Goal: Find specific page/section: Find specific page/section

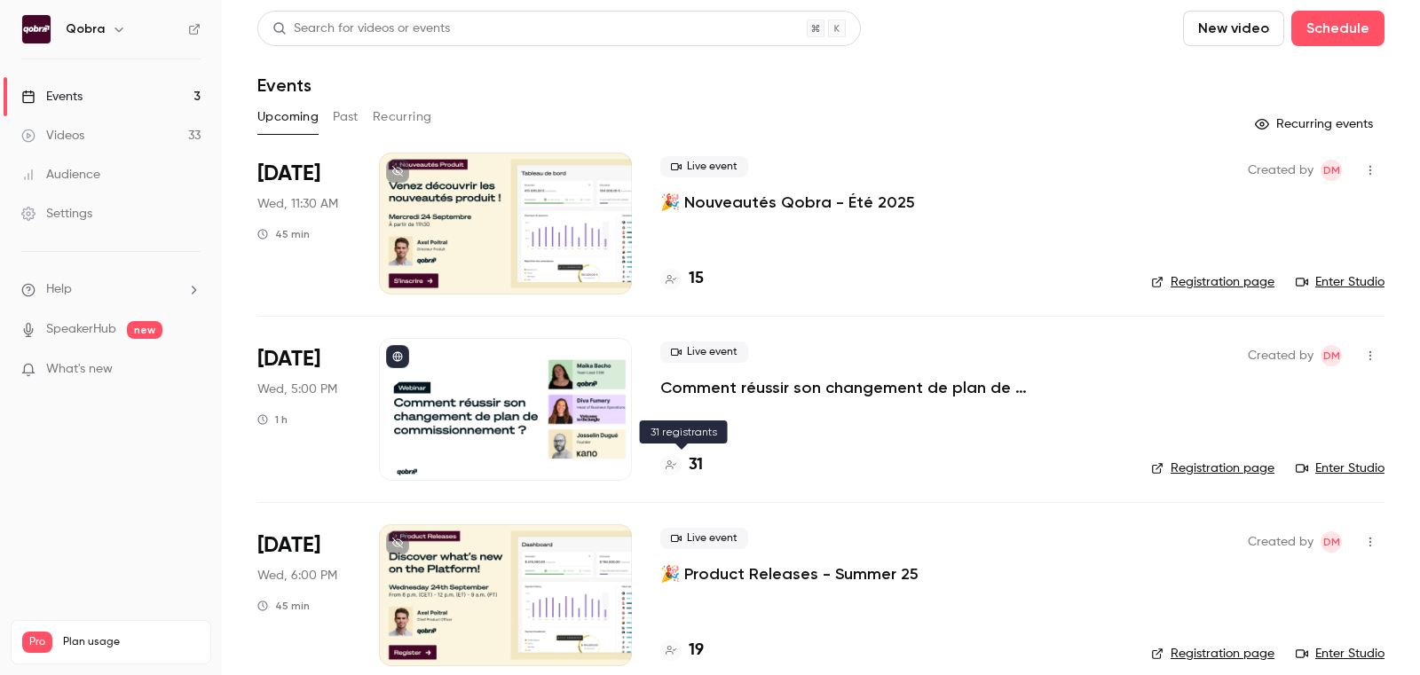
click at [694, 460] on h4 "31" at bounding box center [696, 465] width 14 height 24
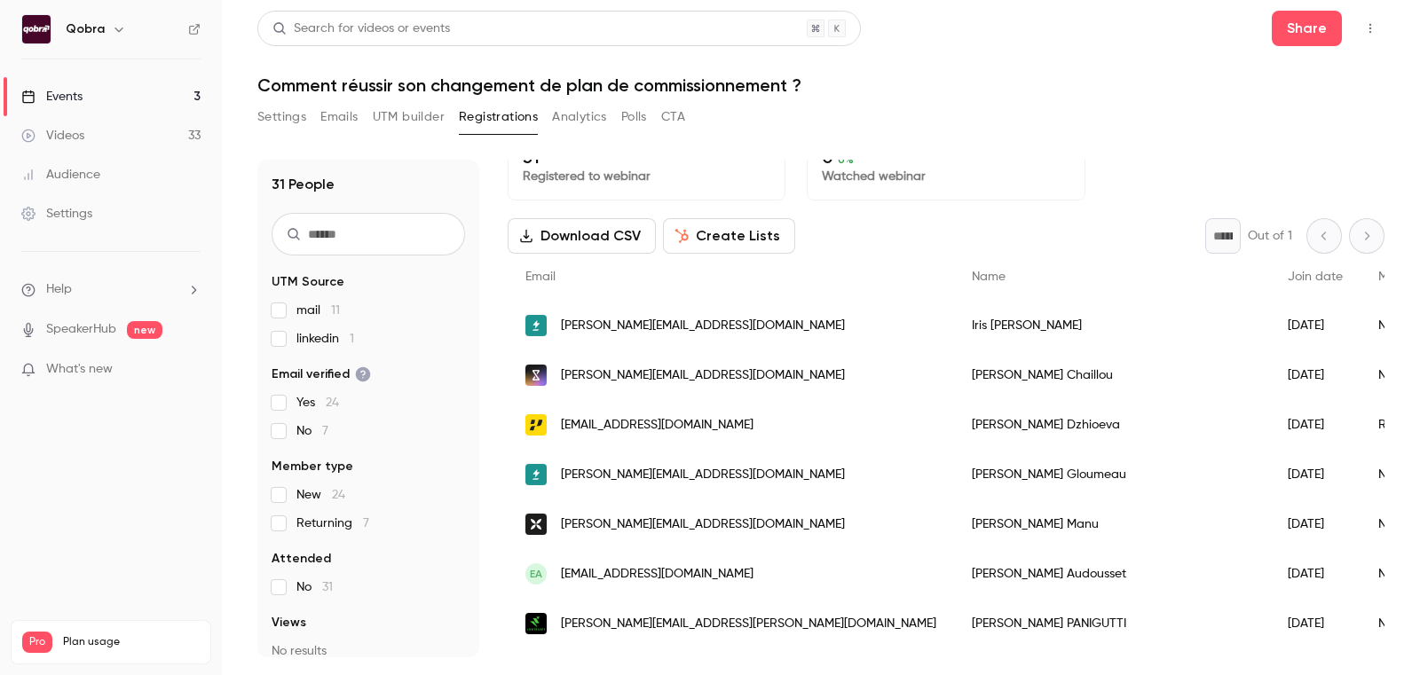
scroll to position [30, 0]
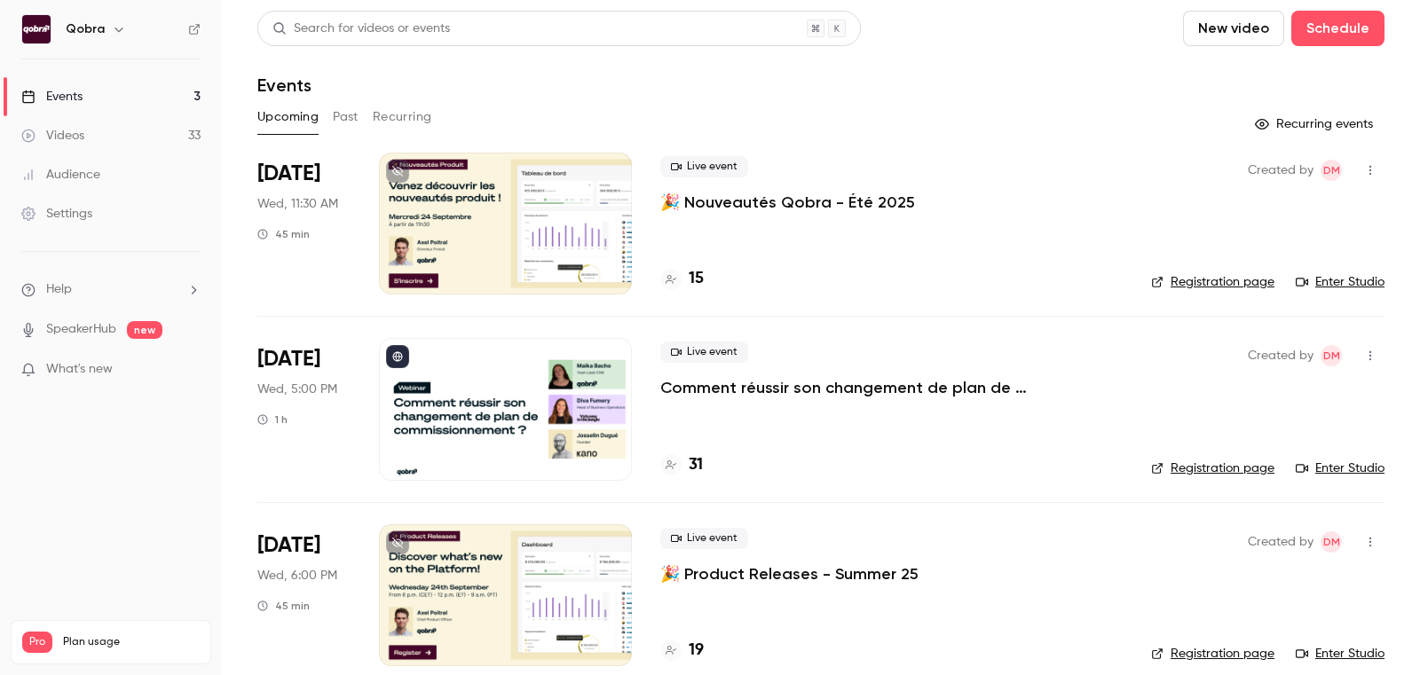
scroll to position [22, 0]
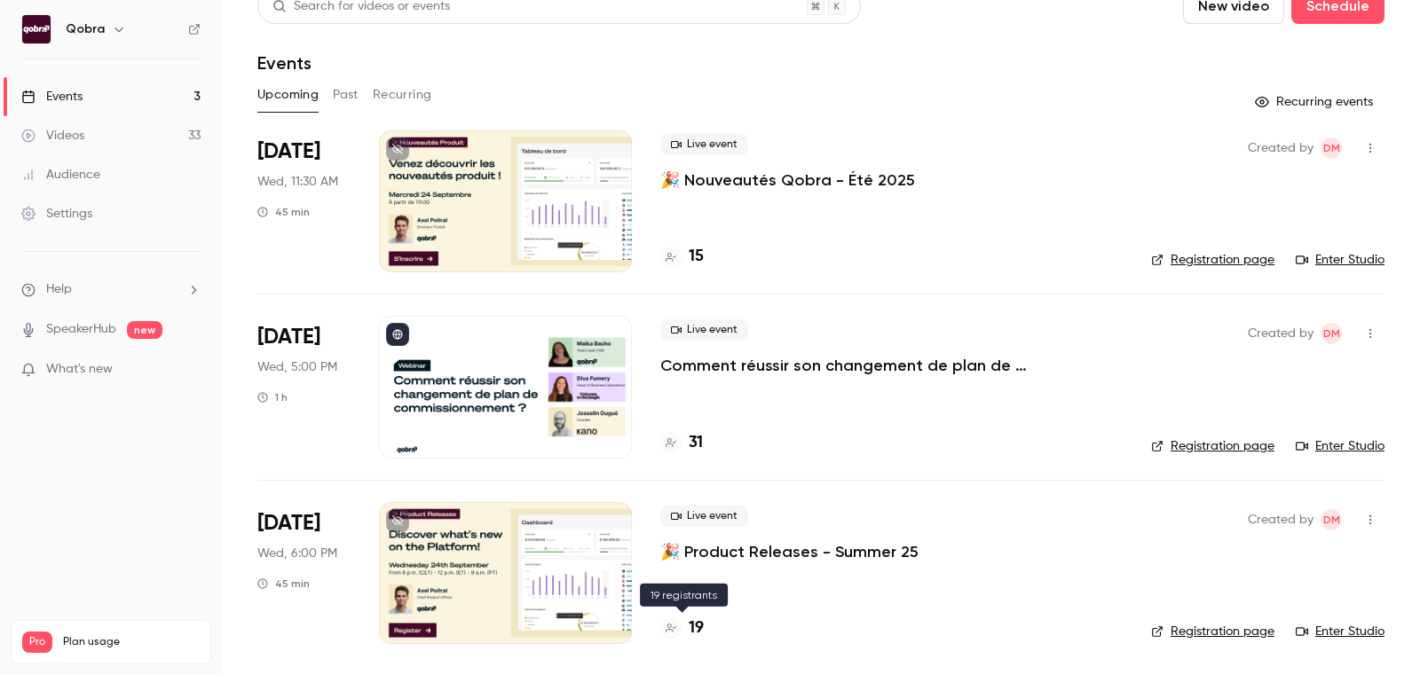
click at [690, 625] on h4 "19" at bounding box center [696, 629] width 15 height 24
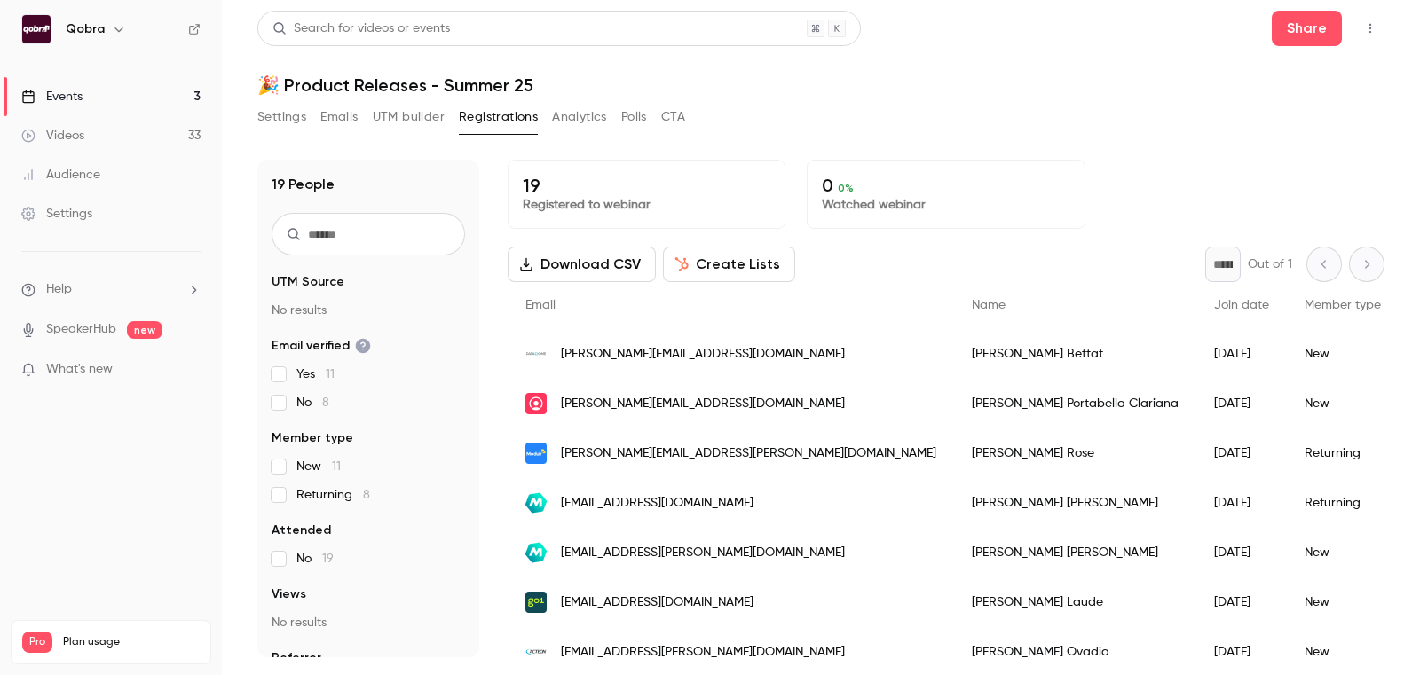
scroll to position [146, 0]
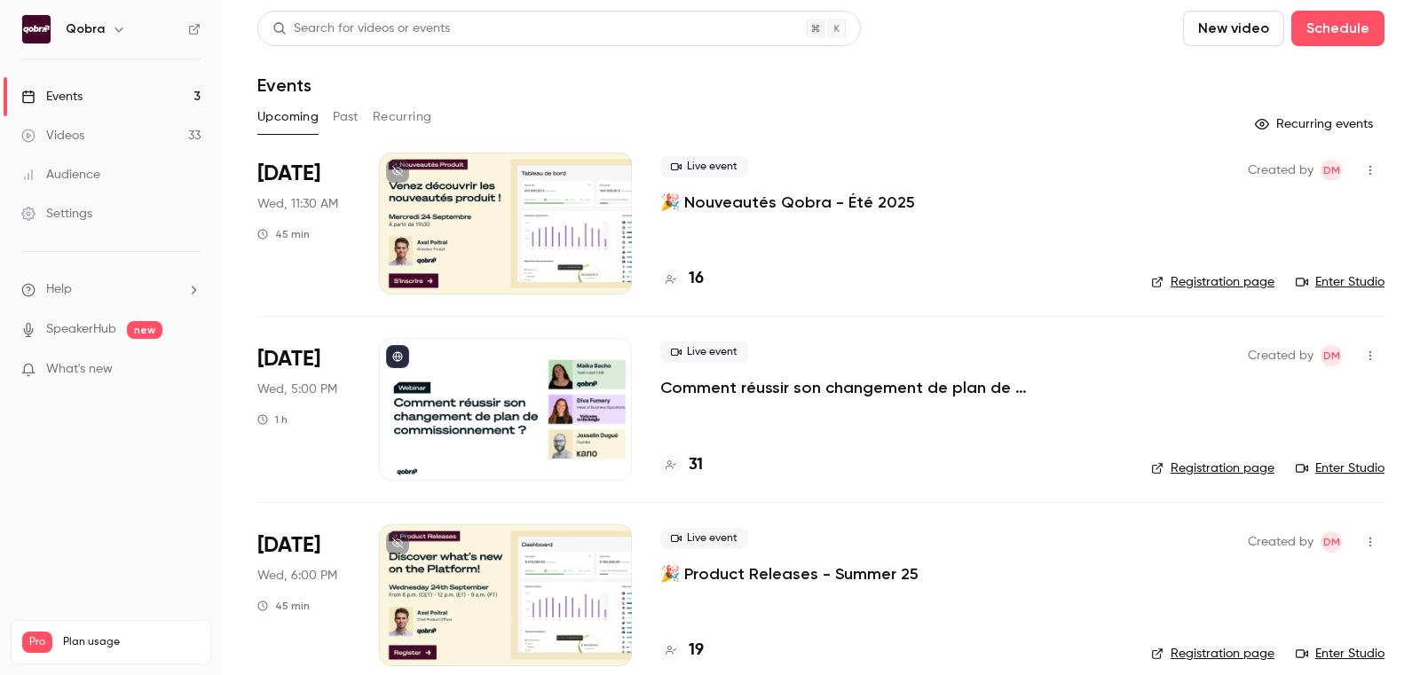
click at [697, 272] on h4 "16" at bounding box center [696, 279] width 15 height 24
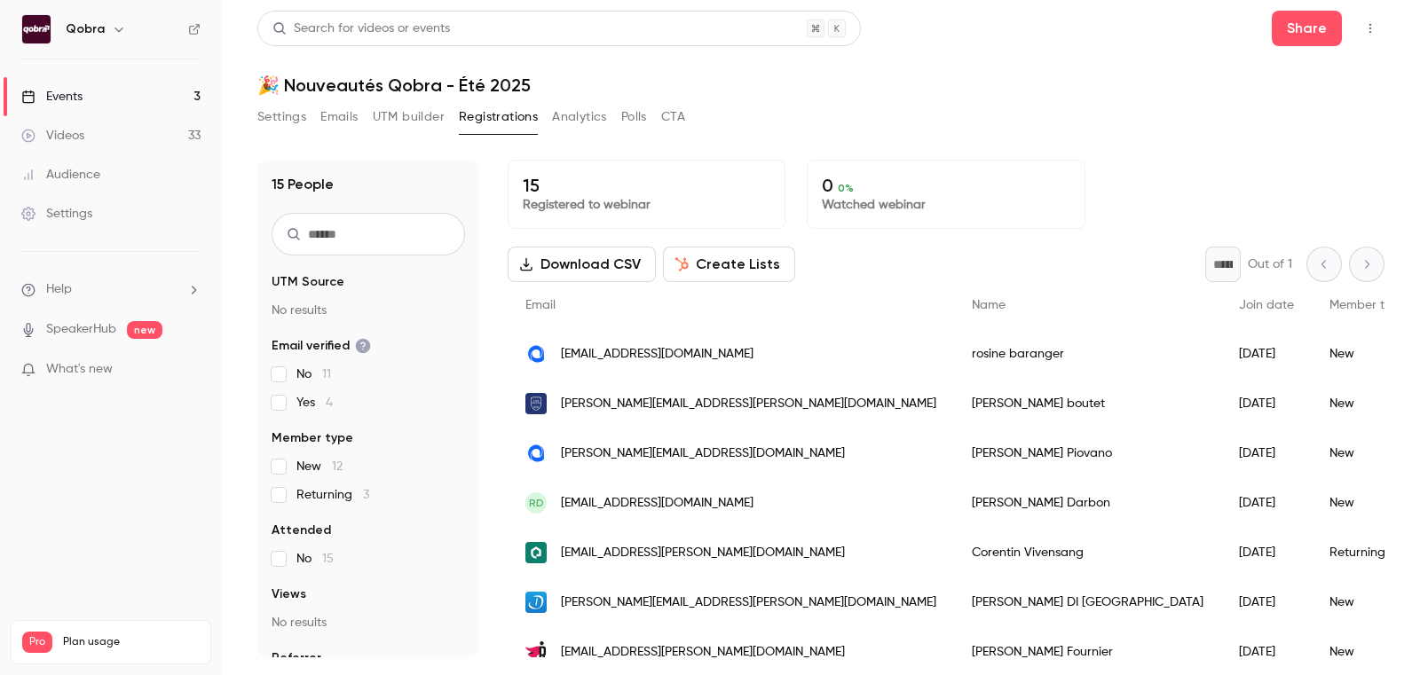
scroll to position [415, 0]
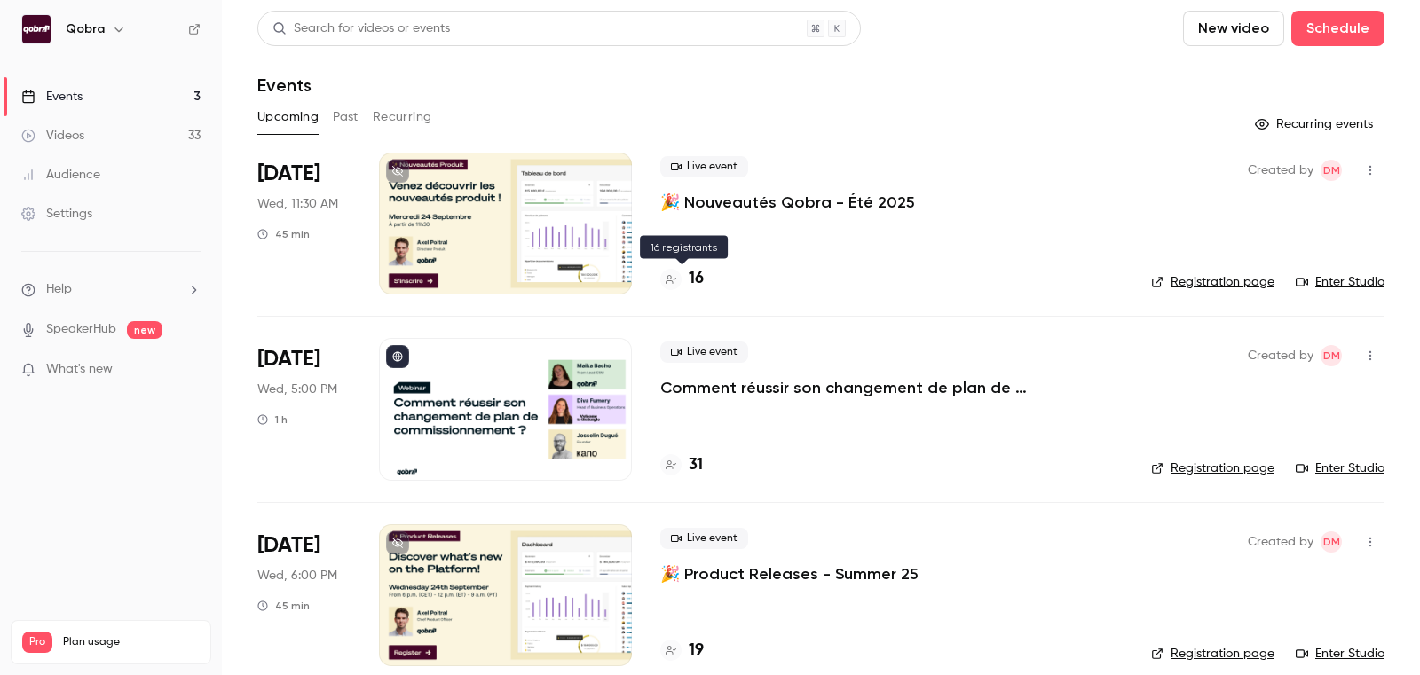
click at [683, 280] on div "16" at bounding box center [681, 279] width 43 height 24
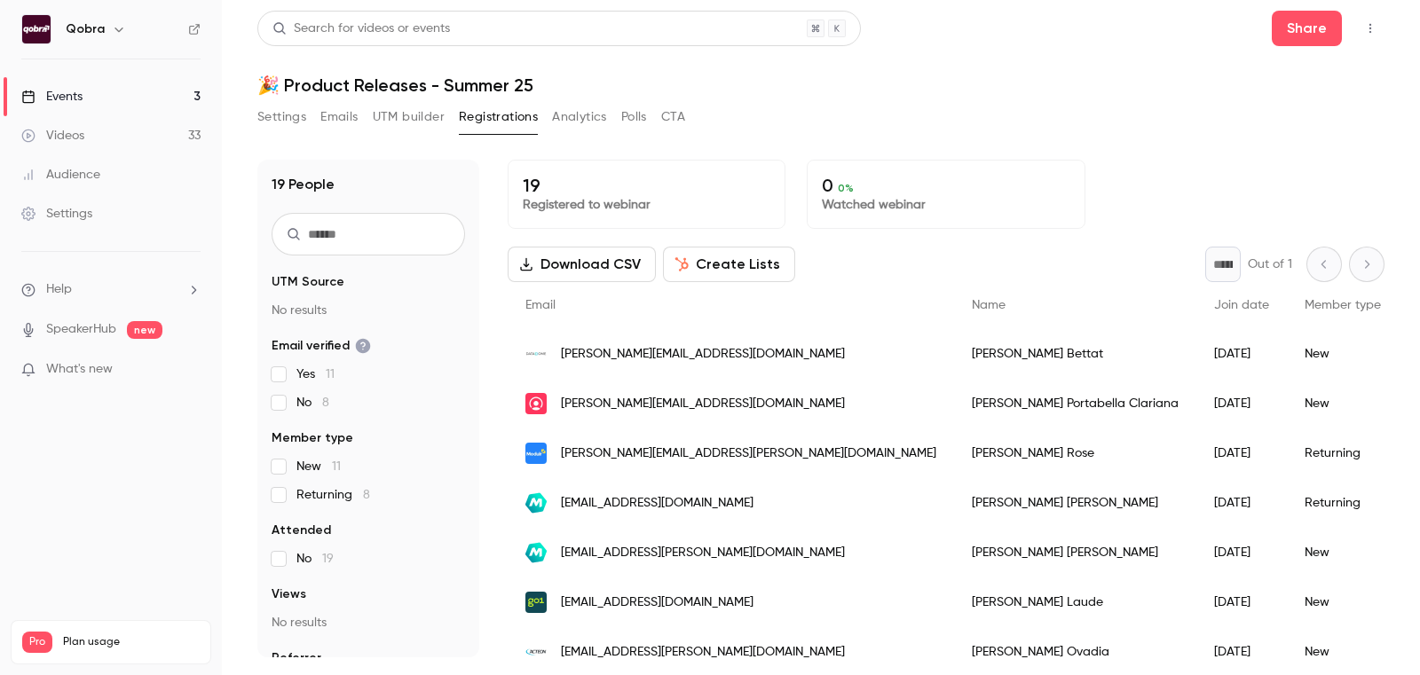
scroll to position [614, 0]
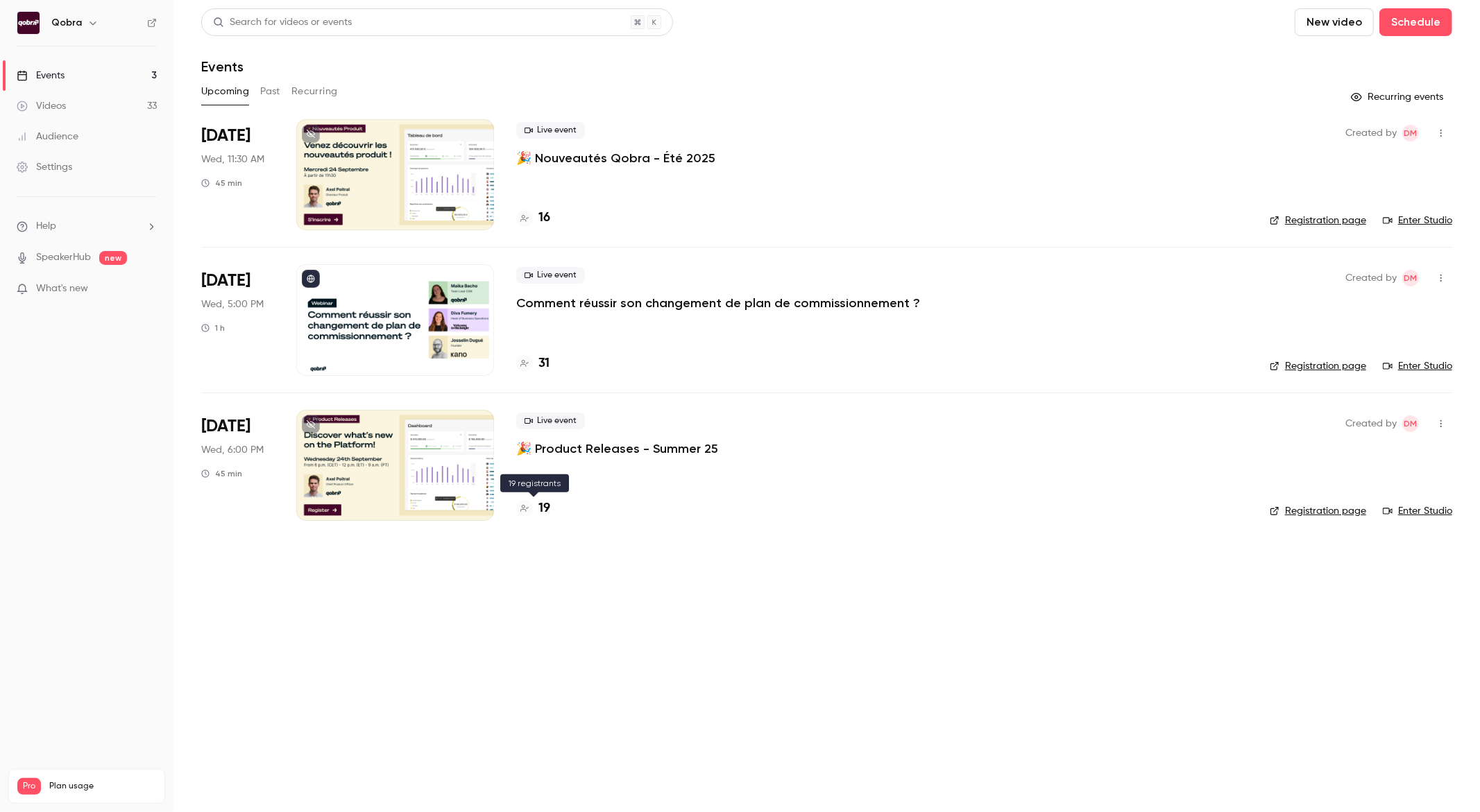
click at [539, 504] on h4 "19" at bounding box center [544, 509] width 12 height 19
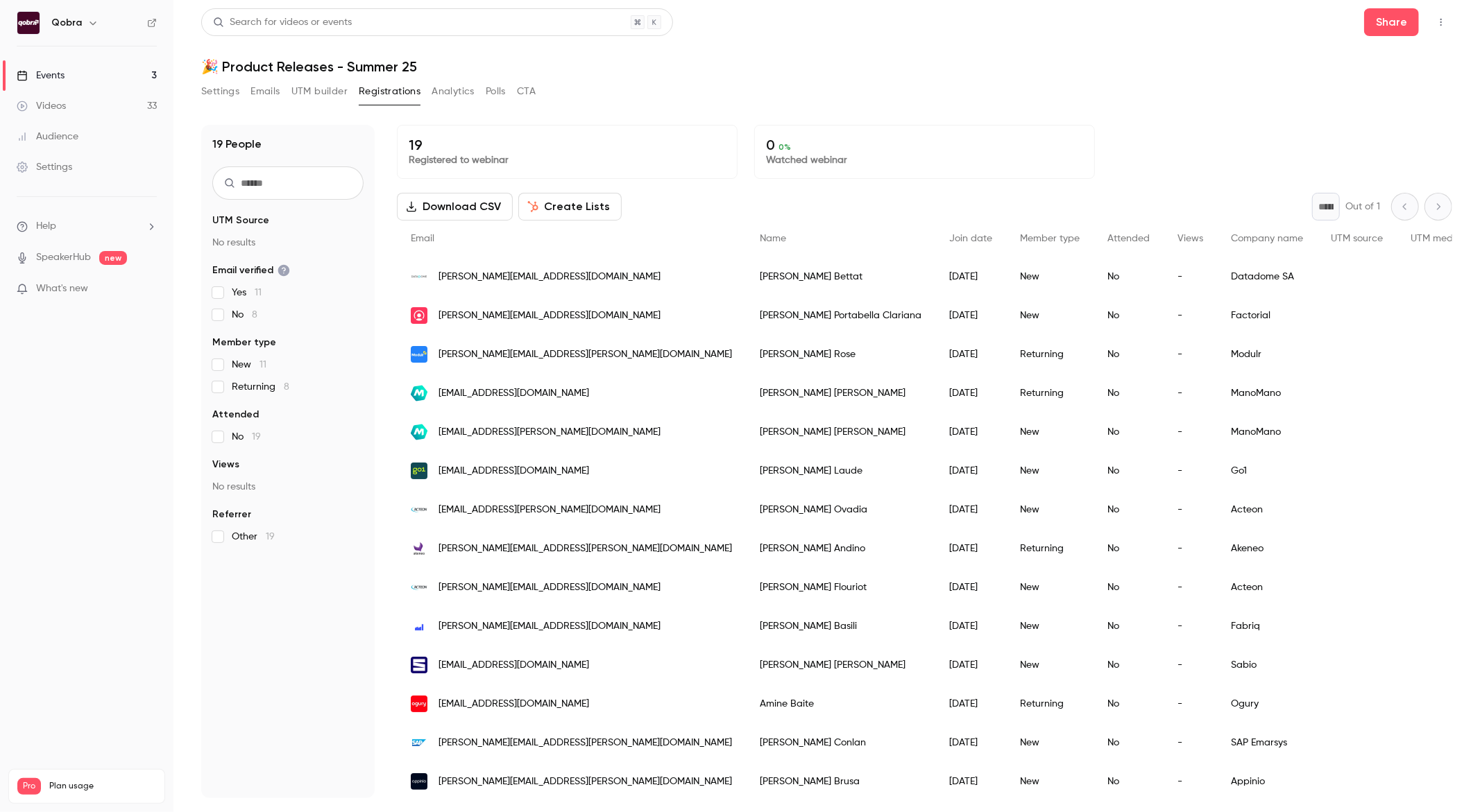
click at [255, 95] on button "Emails" at bounding box center [264, 91] width 29 height 22
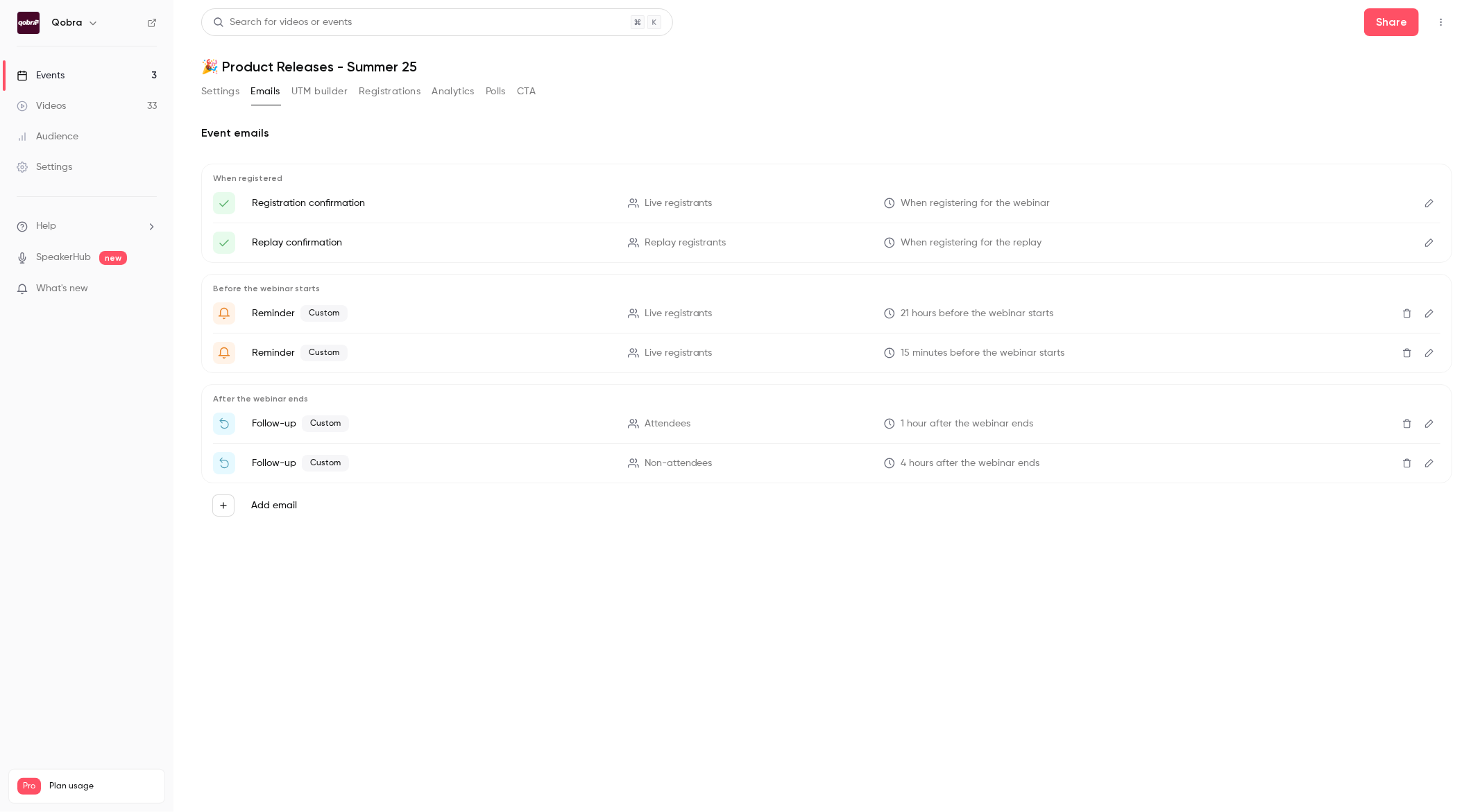
click at [219, 94] on button "Settings" at bounding box center [220, 91] width 38 height 22
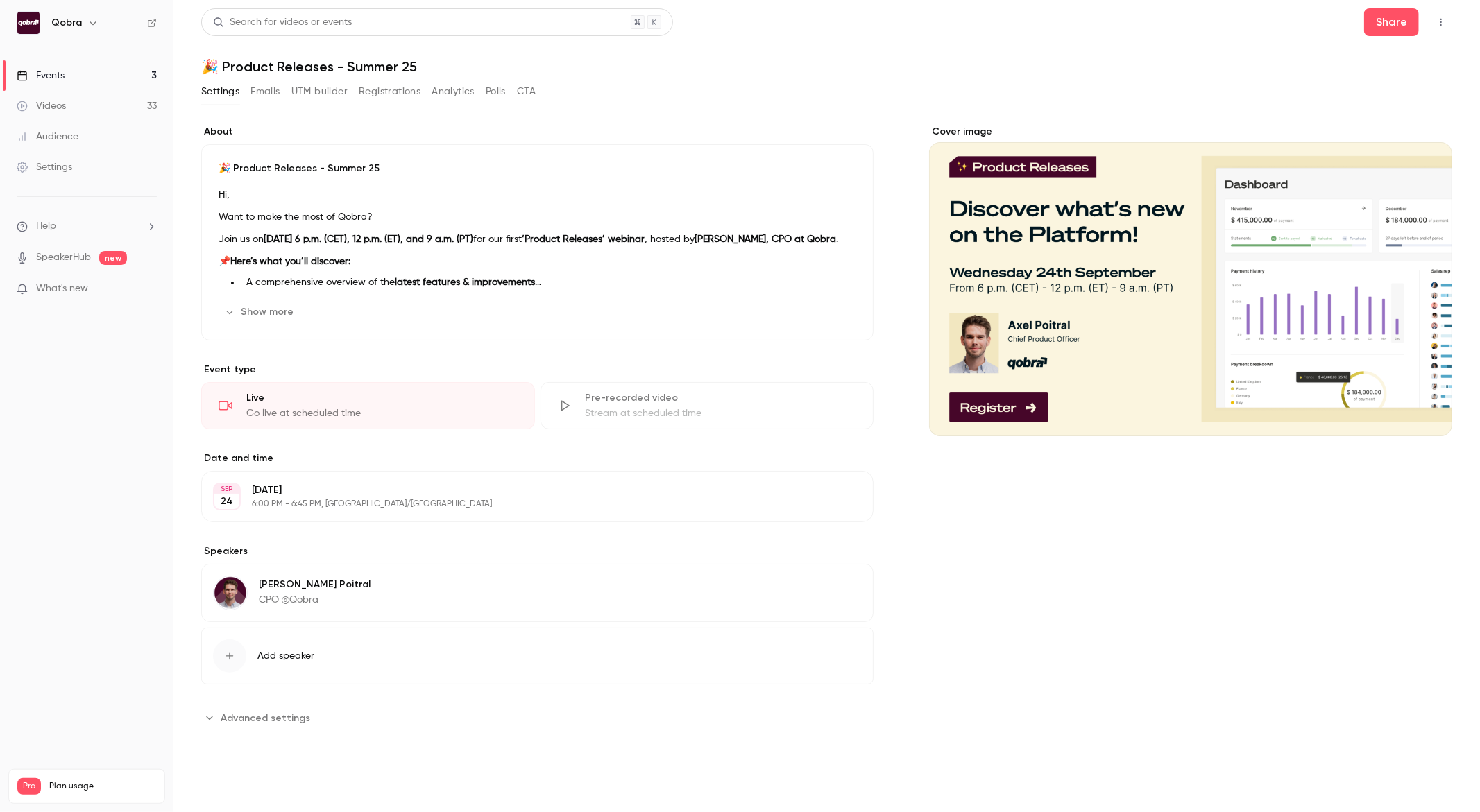
click at [98, 79] on link "Events 3" at bounding box center [87, 75] width 174 height 30
